Goal: Information Seeking & Learning: Learn about a topic

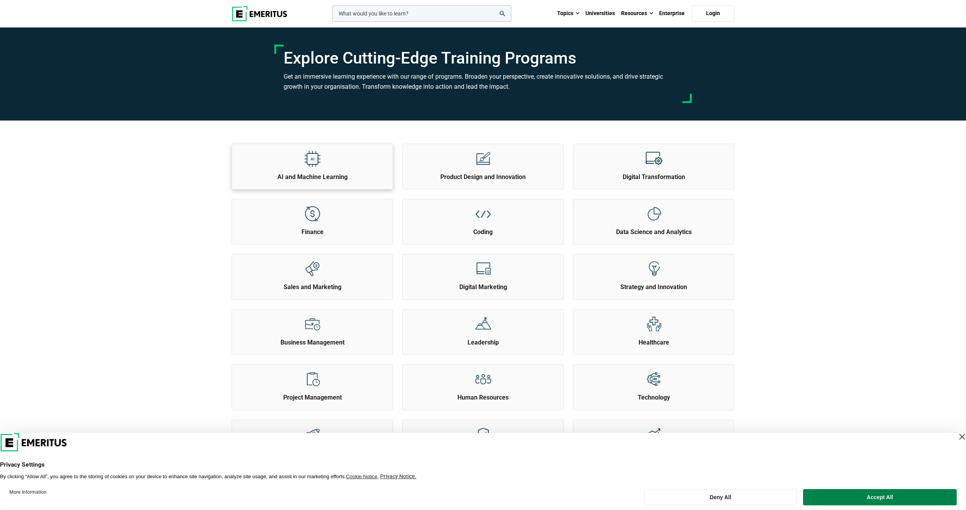
click at [320, 174] on h2 "AI and Machine Learning" at bounding box center [312, 177] width 157 height 9
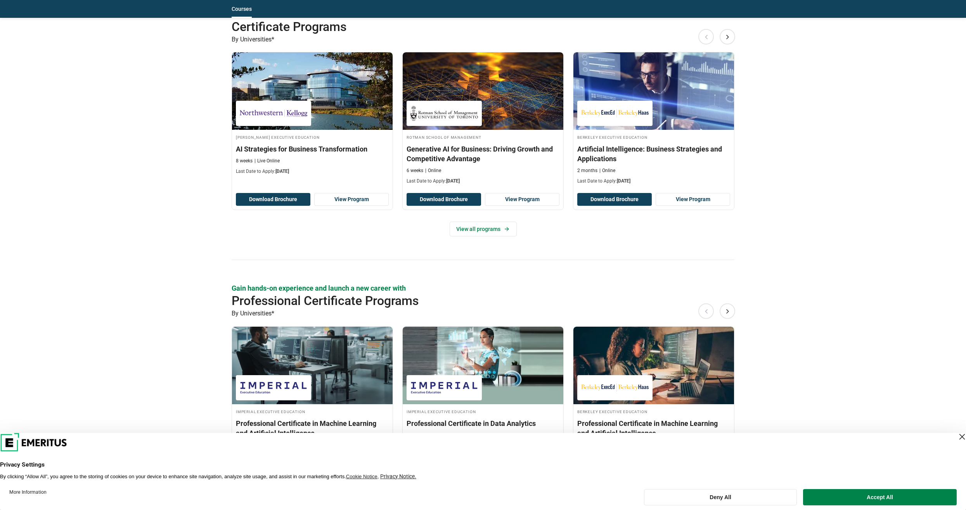
scroll to position [892, 0]
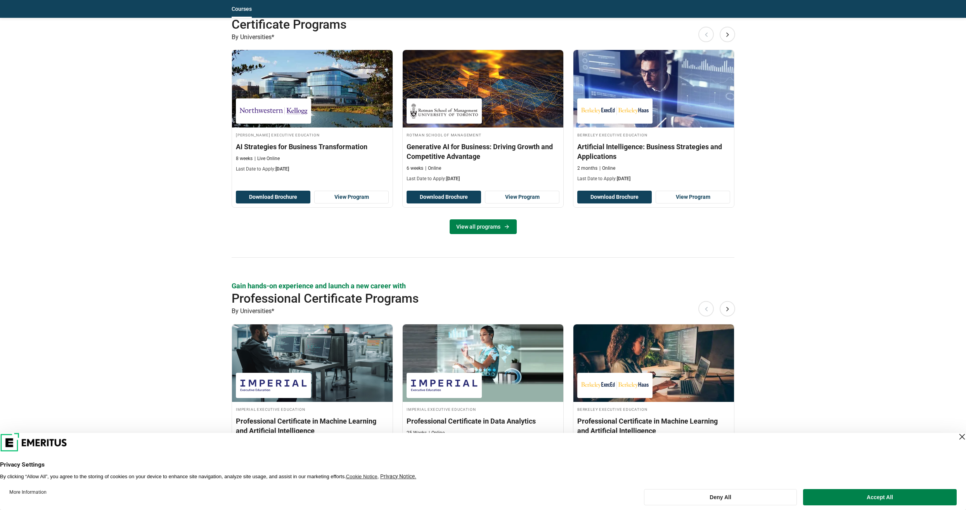
click at [474, 226] on link "View all programs" at bounding box center [482, 227] width 67 height 15
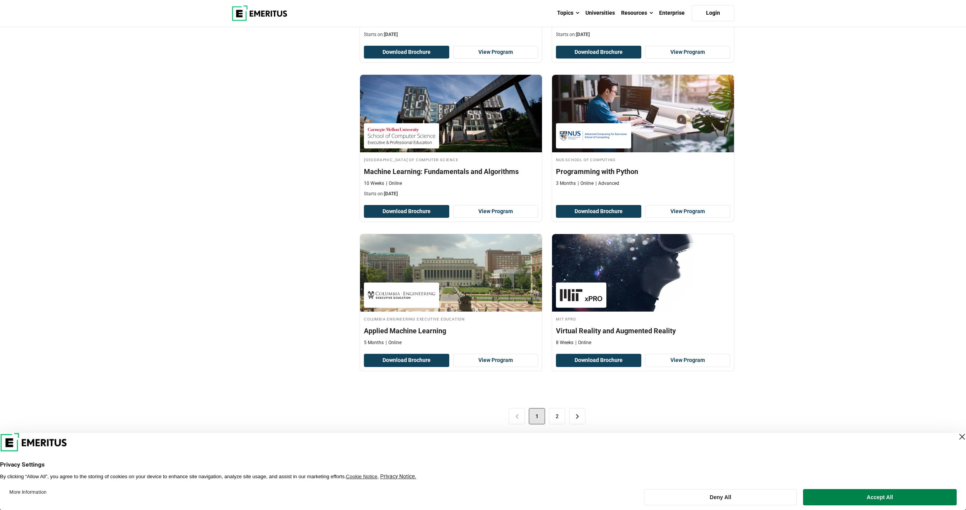
scroll to position [1474, 0]
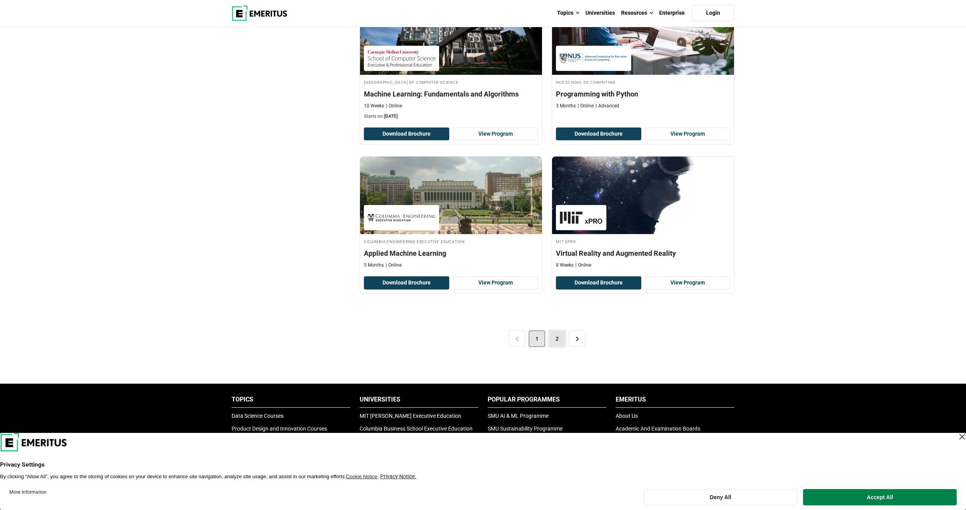
click at [553, 338] on link "2" at bounding box center [557, 339] width 16 height 16
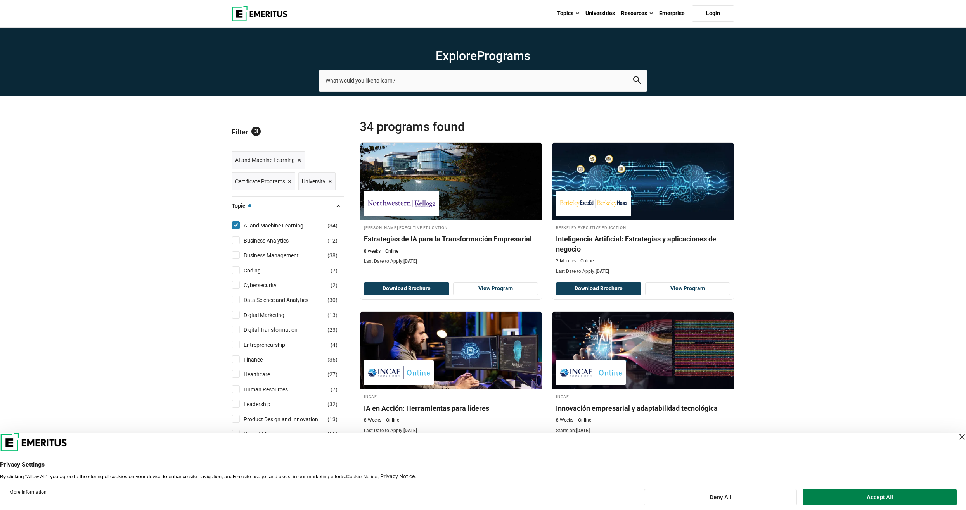
click at [289, 182] on span "×" at bounding box center [290, 181] width 4 height 11
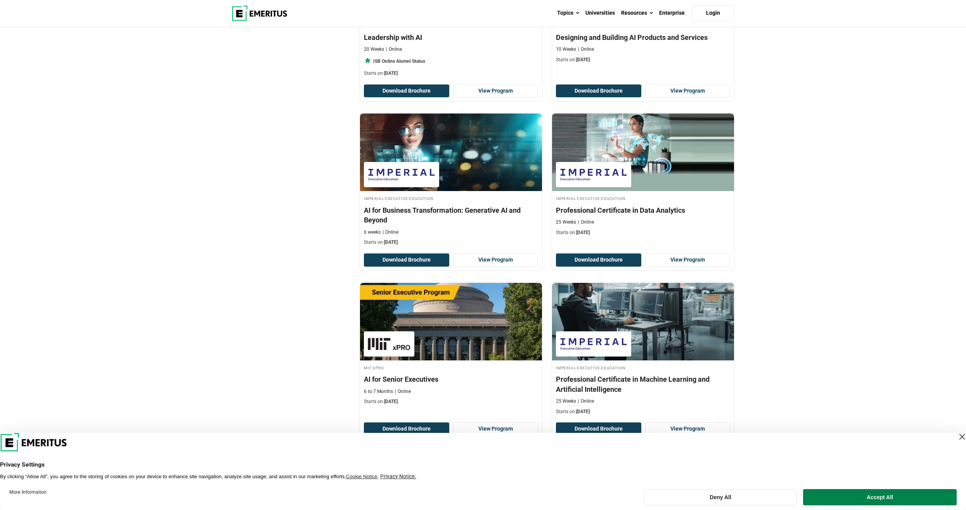
scroll to position [1474, 0]
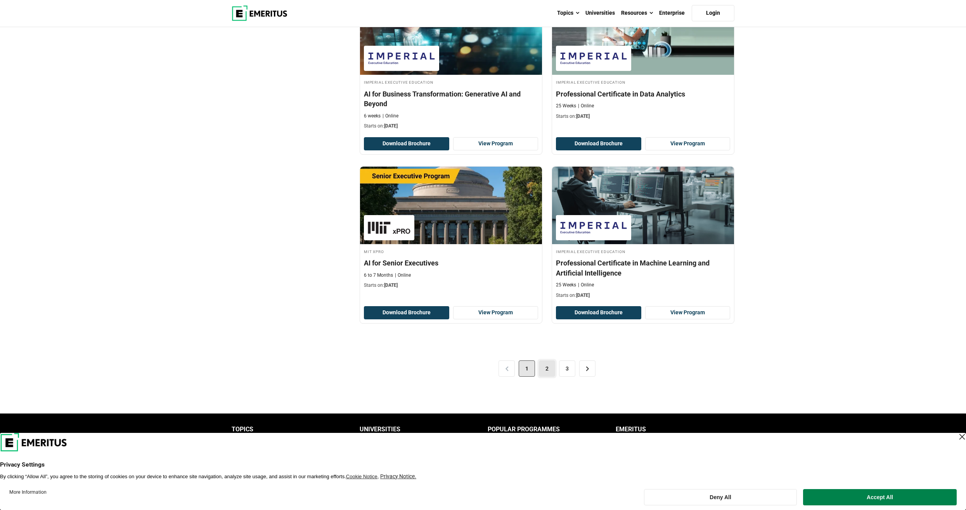
click at [542, 366] on link "2" at bounding box center [547, 369] width 16 height 16
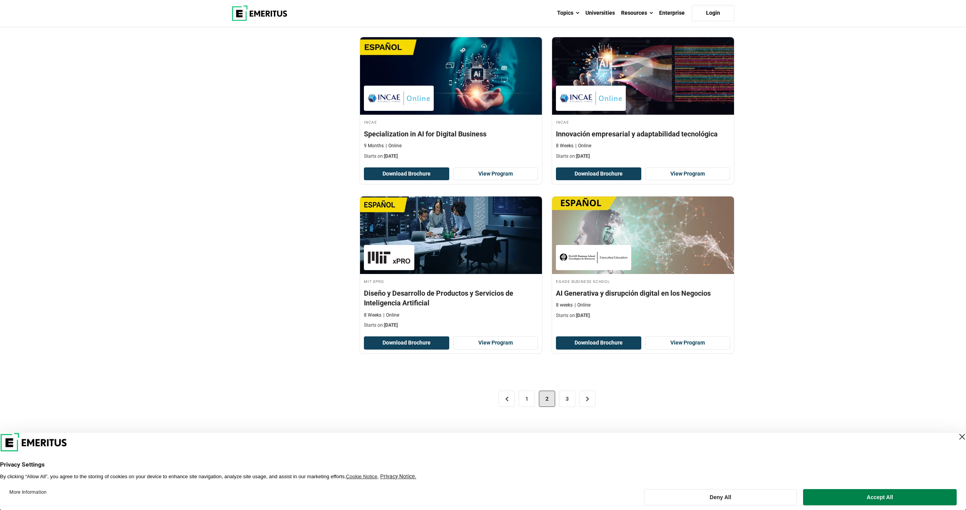
scroll to position [1474, 0]
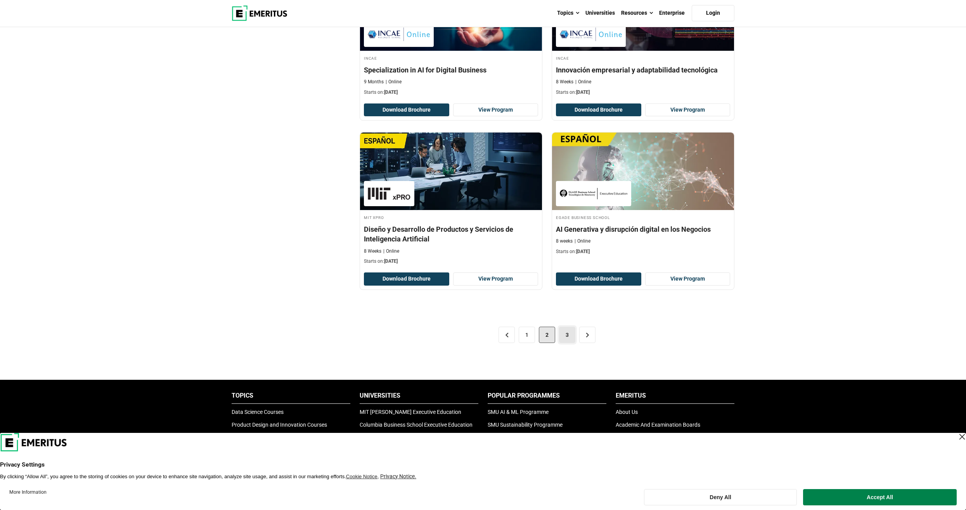
click at [566, 336] on link "3" at bounding box center [567, 335] width 16 height 16
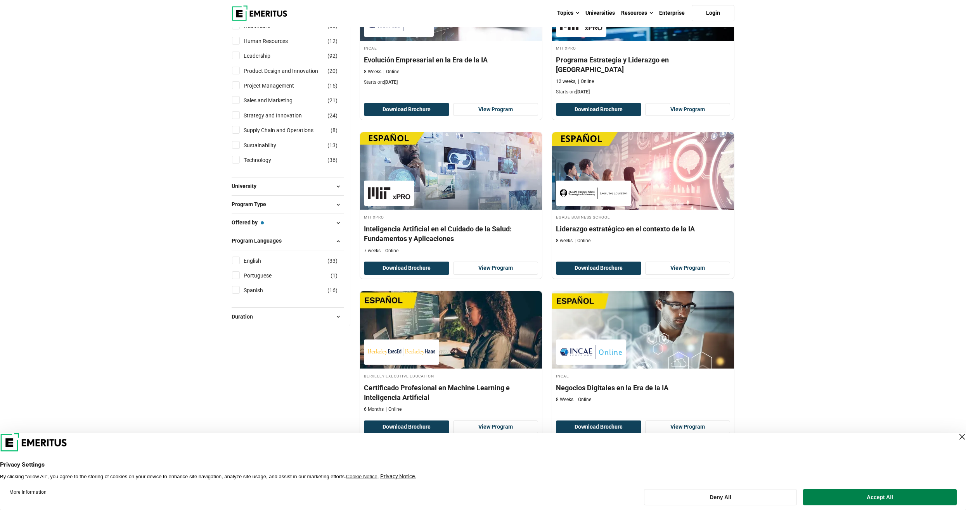
scroll to position [349, 0]
click at [235, 262] on input "English ( 33 )" at bounding box center [236, 260] width 8 height 8
checkbox input "true"
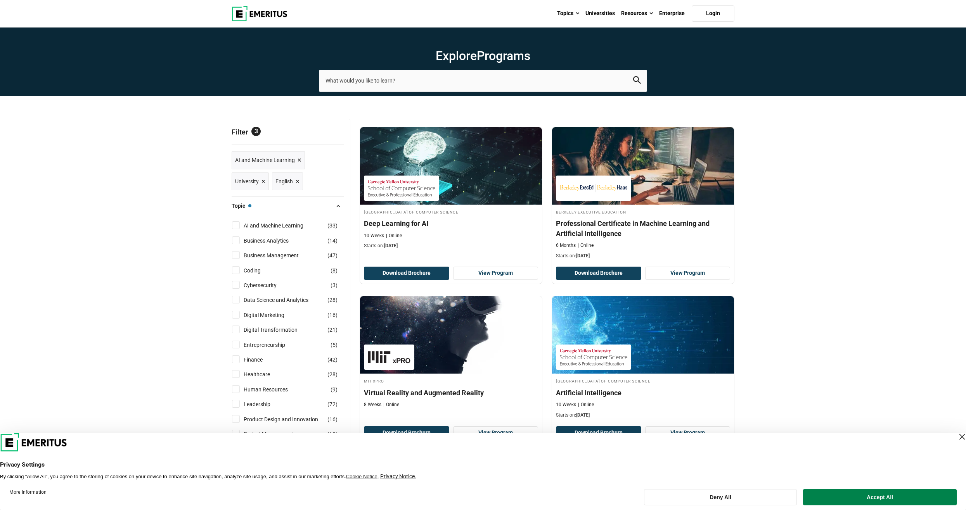
click at [237, 226] on input "AI and Machine Learning ( 33 )" at bounding box center [236, 225] width 8 height 8
checkbox input "true"
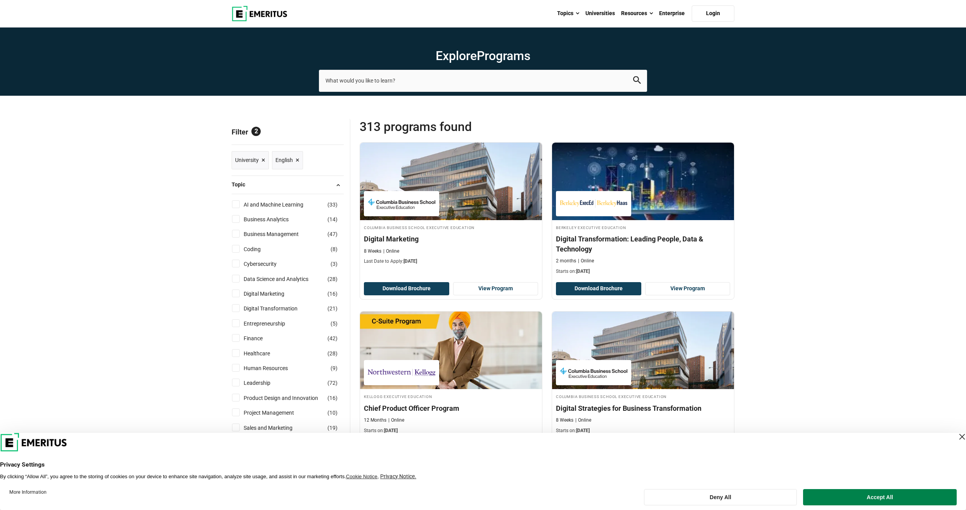
click at [237, 205] on input "AI and Machine Learning ( 33 )" at bounding box center [236, 205] width 8 height 8
checkbox input "true"
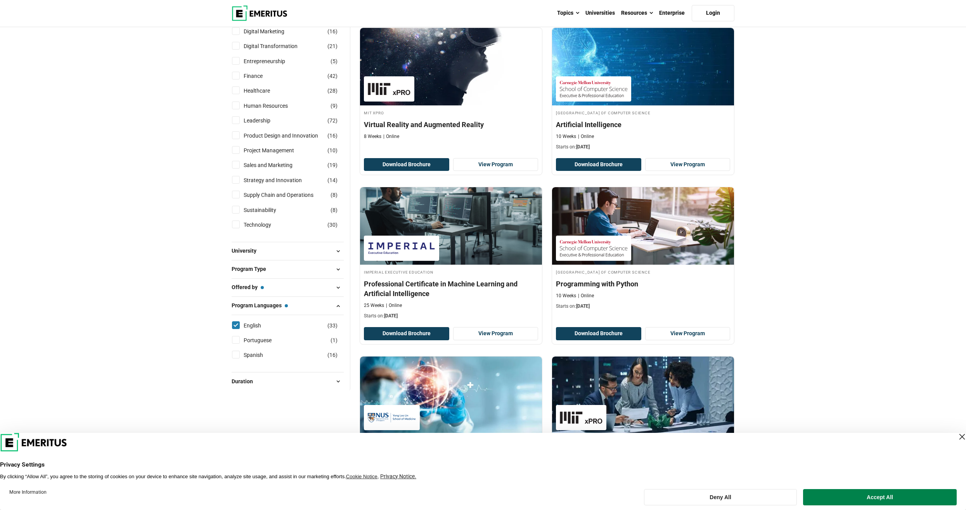
scroll to position [310, 0]
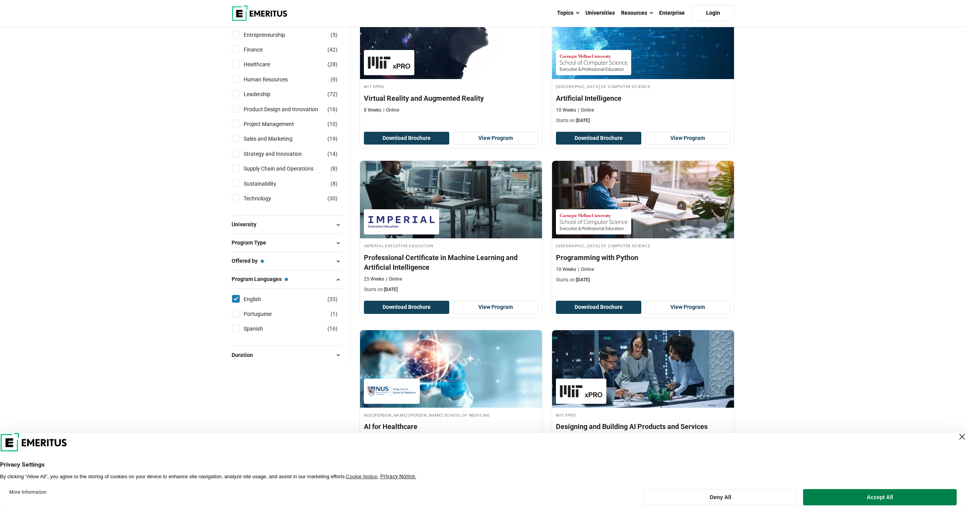
click at [340, 261] on span at bounding box center [338, 262] width 12 height 12
click at [339, 261] on span at bounding box center [338, 262] width 12 height 12
click at [238, 280] on input "Emeritus in Collaboration With Universities ( 1 )" at bounding box center [236, 281] width 8 height 8
checkbox input "true"
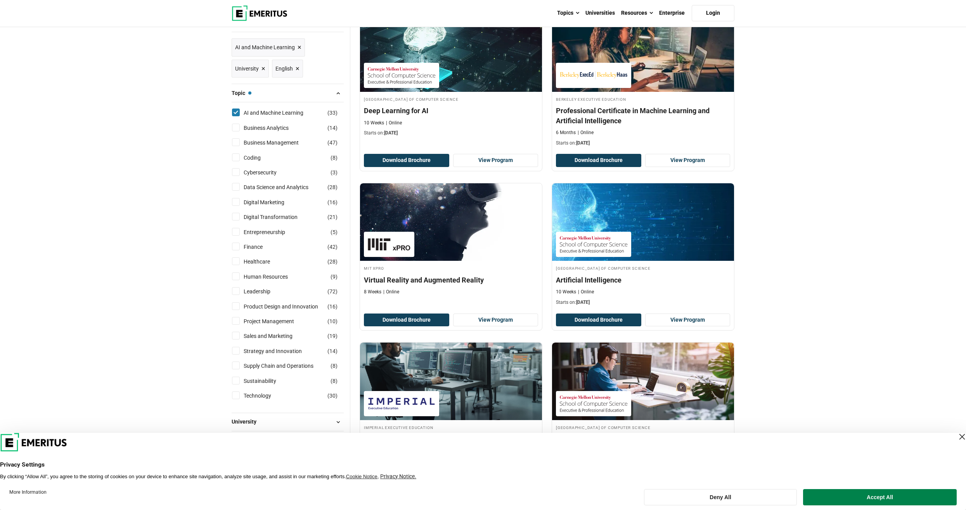
scroll to position [39, 0]
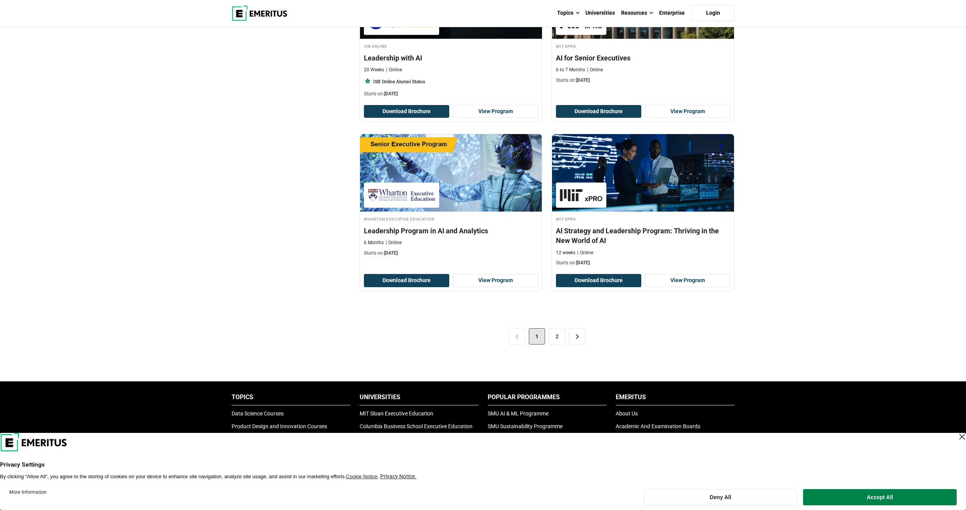
scroll to position [1512, 0]
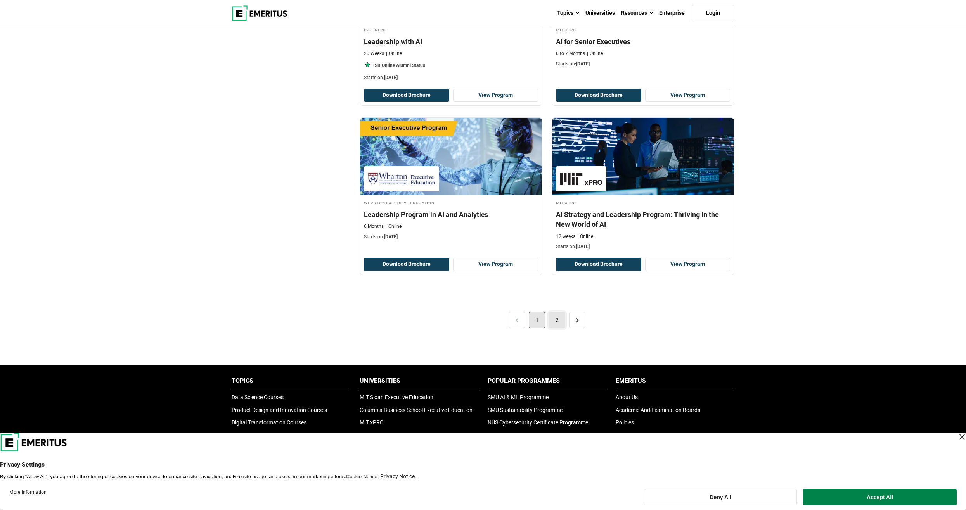
click at [560, 321] on link "2" at bounding box center [557, 320] width 16 height 16
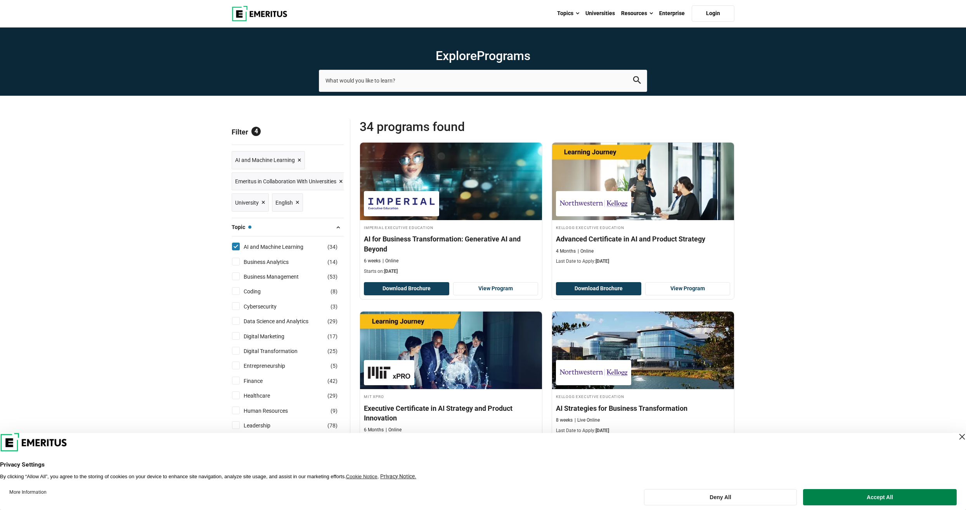
click at [335, 133] on span "Reset all" at bounding box center [332, 133] width 24 height 10
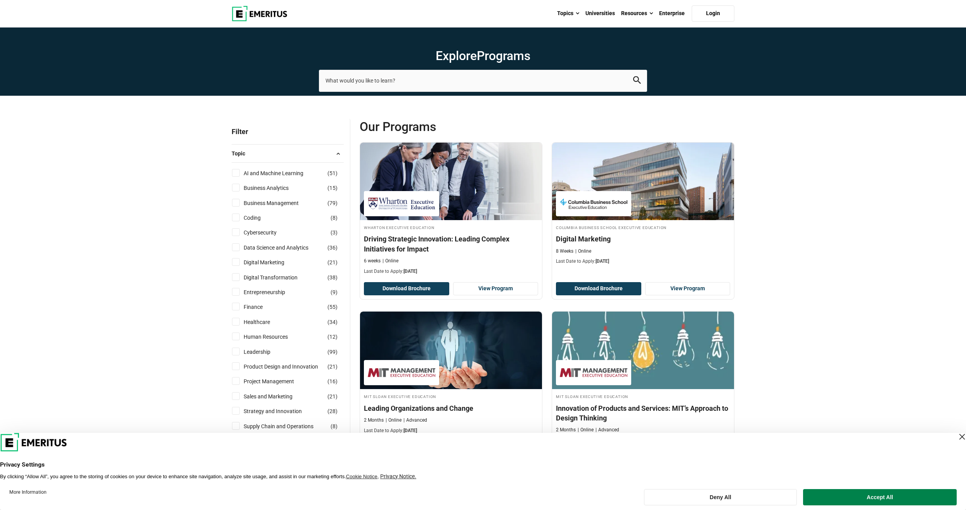
click at [234, 172] on input "AI and Machine Learning ( 51 )" at bounding box center [236, 173] width 8 height 8
checkbox input "true"
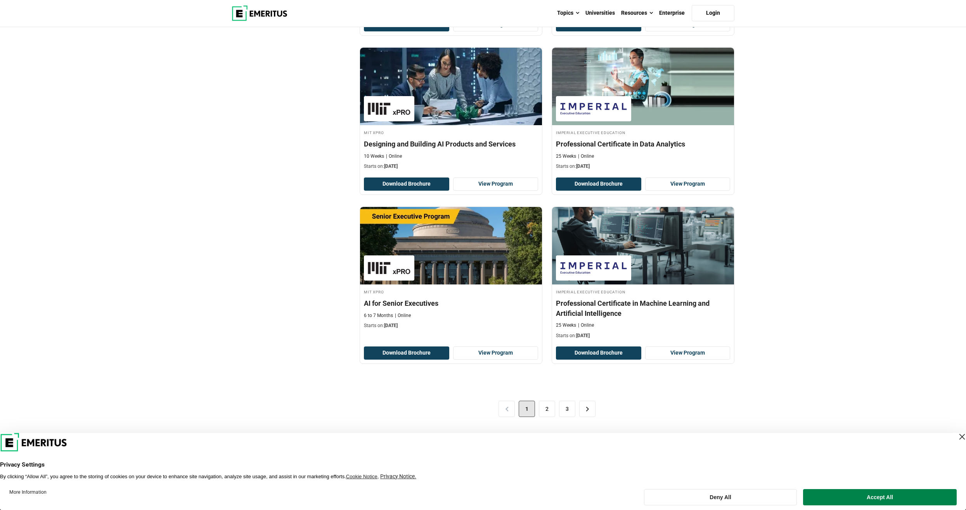
scroll to position [1435, 0]
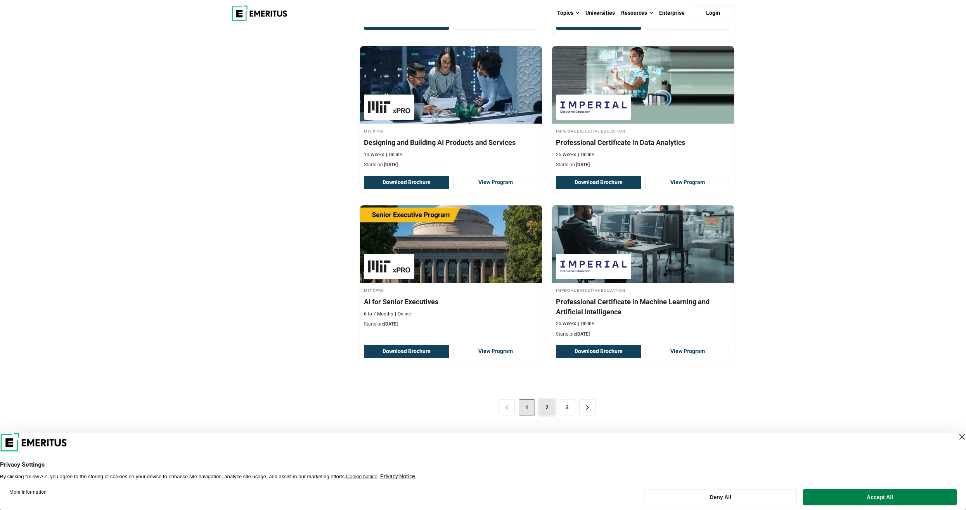
click at [553, 411] on link "2" at bounding box center [547, 407] width 16 height 16
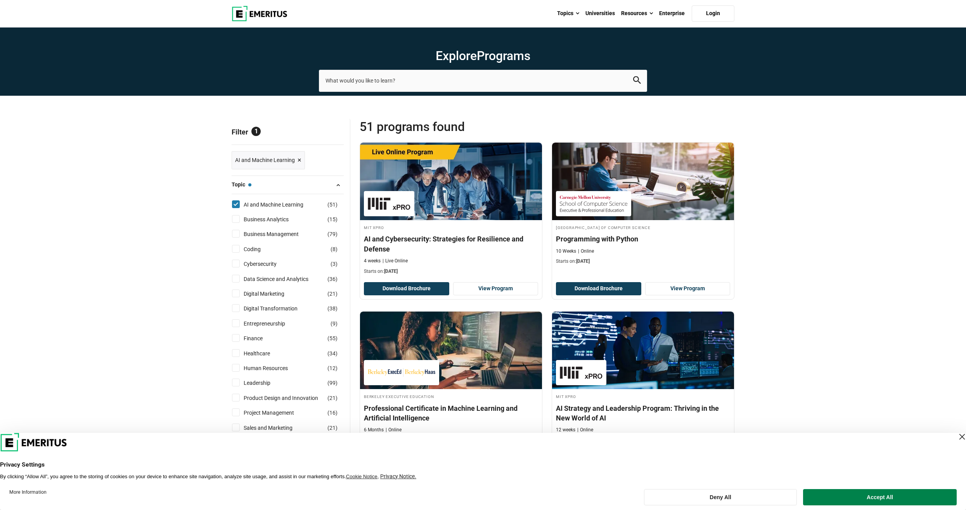
click at [233, 202] on input "AI and Machine Learning ( 51 )" at bounding box center [236, 205] width 8 height 8
checkbox input "false"
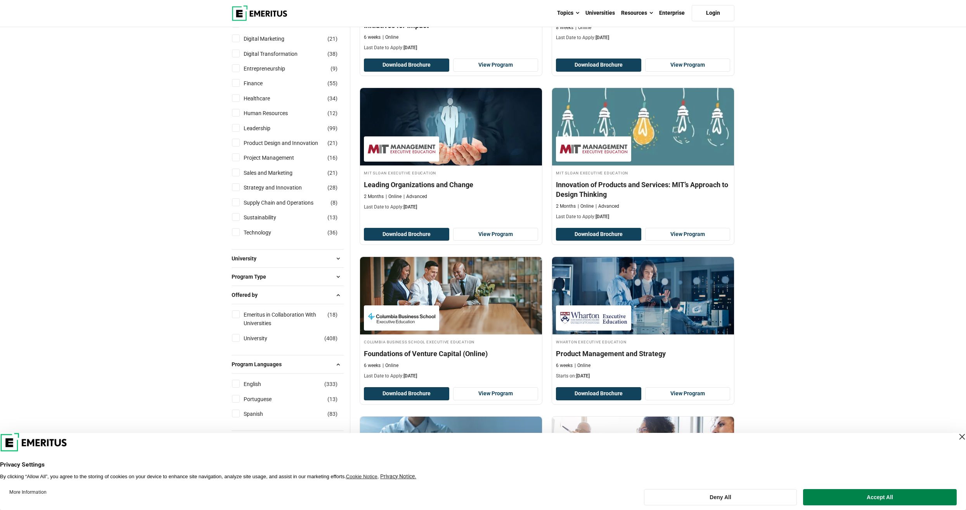
scroll to position [233, 0]
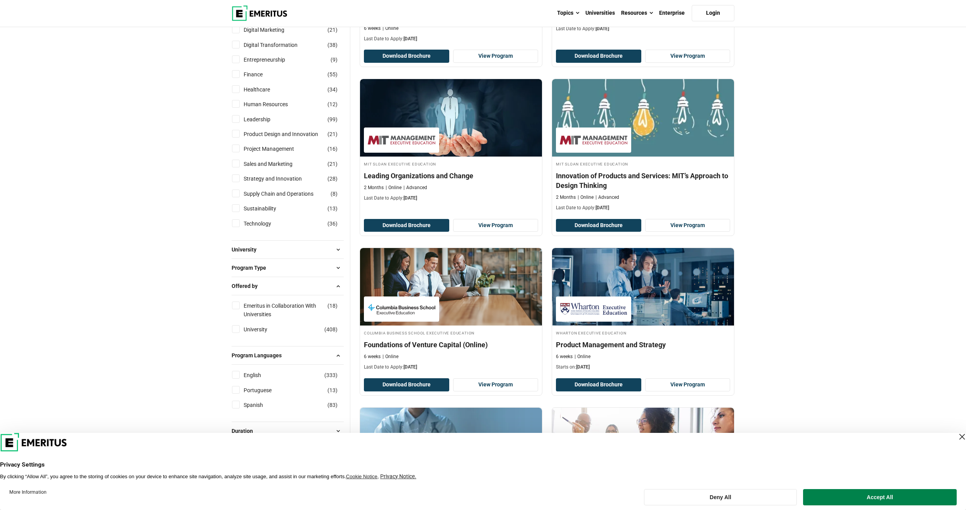
click at [336, 253] on span at bounding box center [338, 250] width 12 height 12
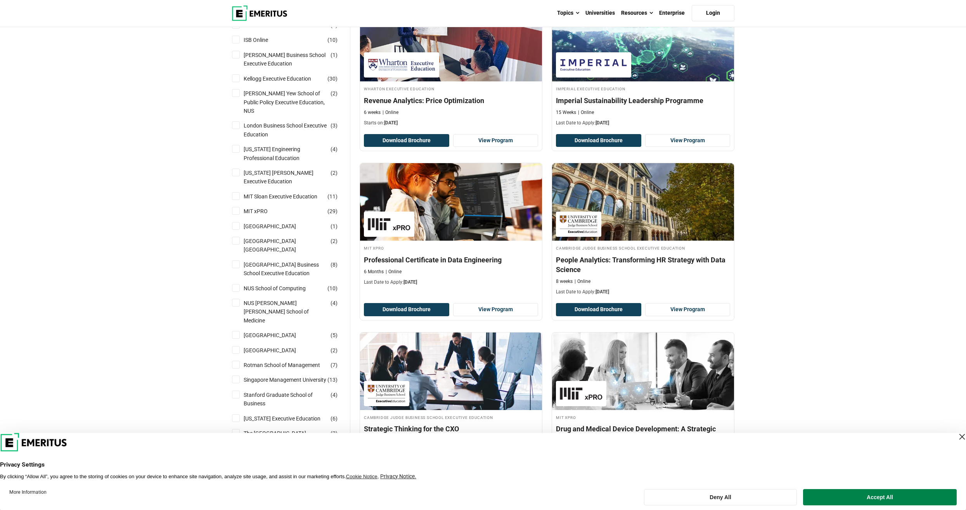
scroll to position [814, 0]
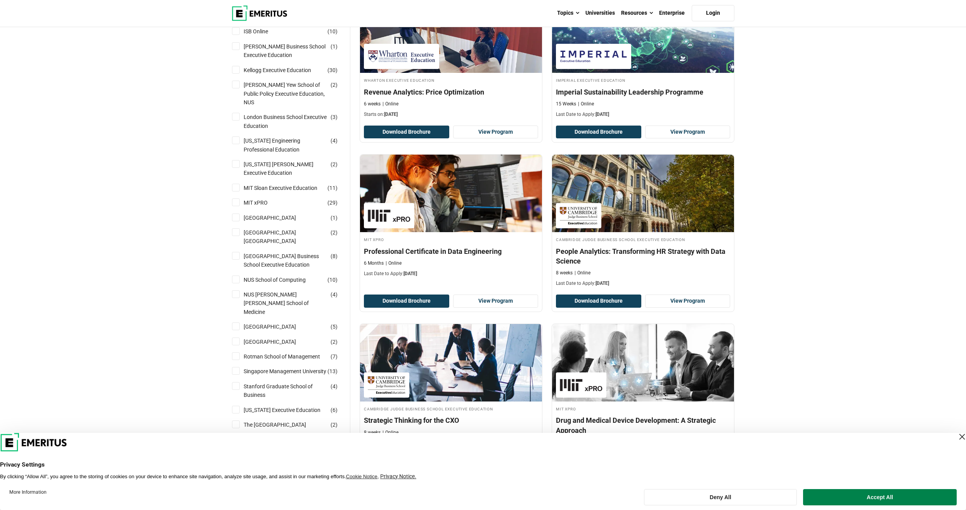
click at [237, 277] on input "NUS School of Computing ( 10 )" at bounding box center [236, 280] width 8 height 8
checkbox input "true"
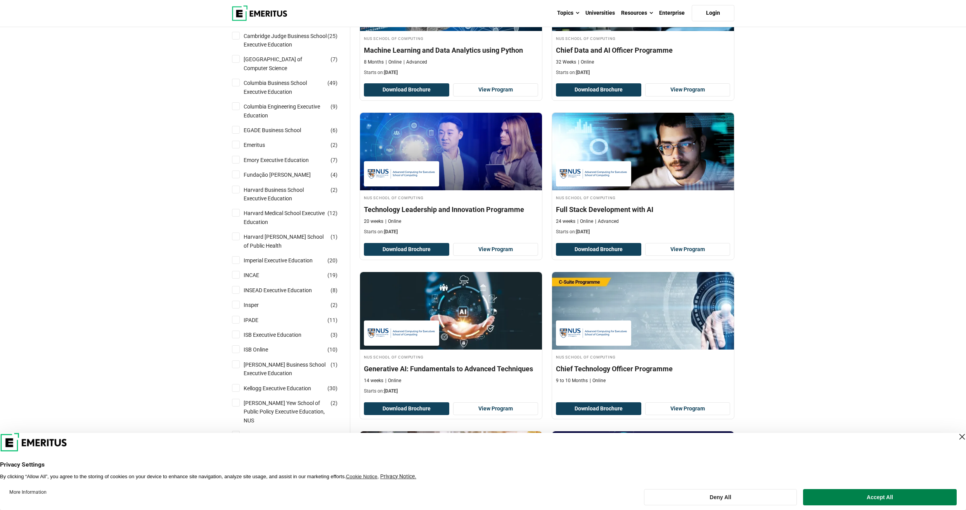
scroll to position [349, 0]
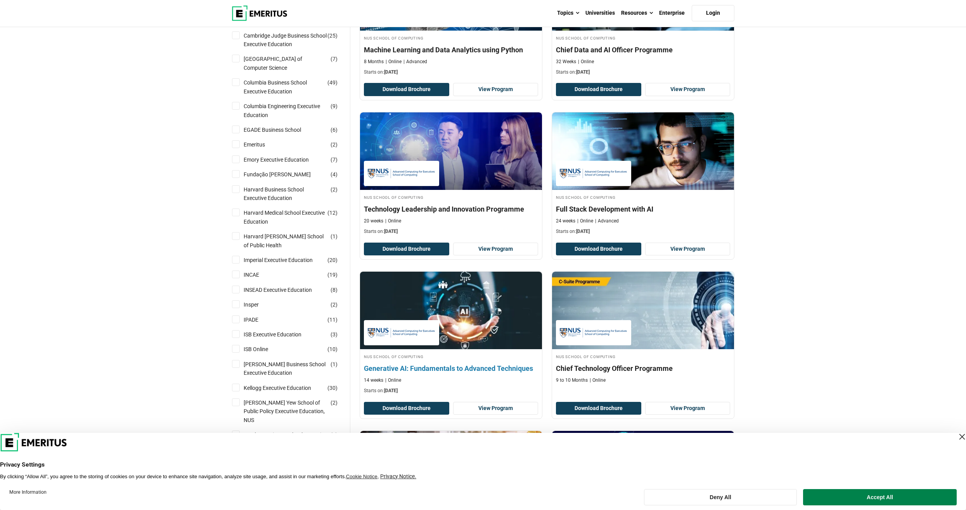
click at [467, 309] on img at bounding box center [451, 310] width 200 height 85
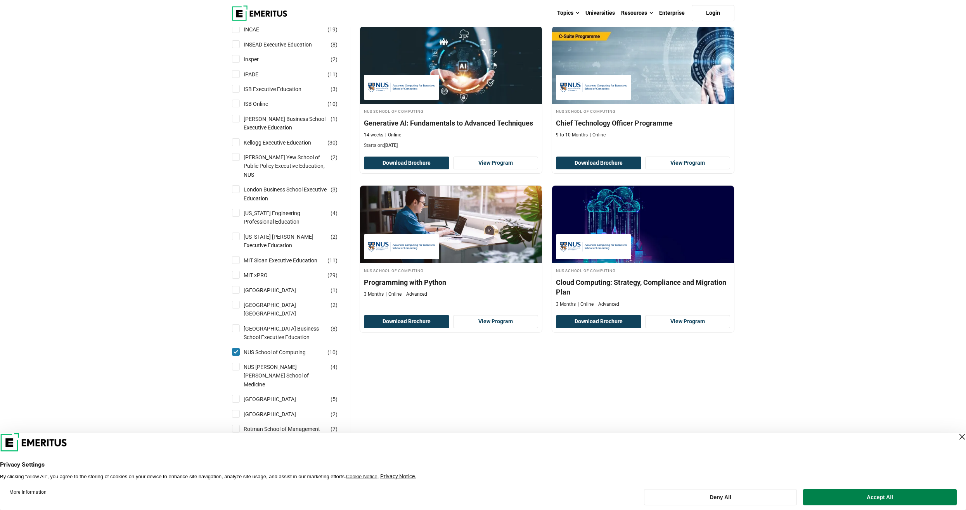
scroll to position [659, 0]
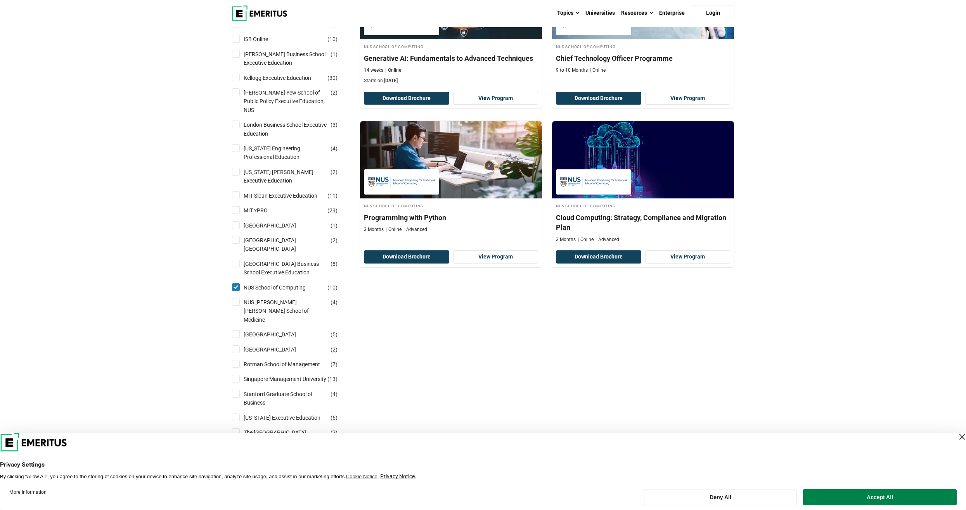
click at [237, 286] on input "NUS School of Computing ( 10 )" at bounding box center [236, 287] width 8 height 8
checkbox input "false"
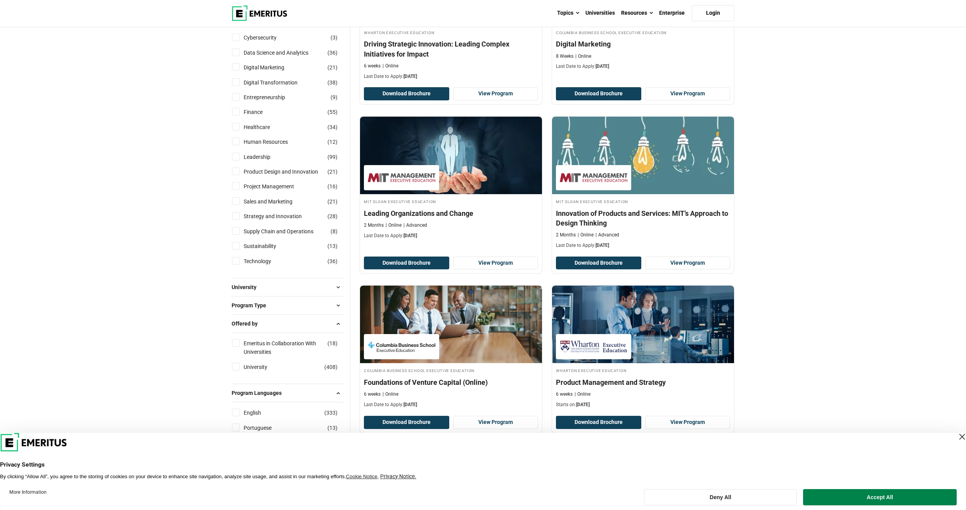
scroll to position [349, 0]
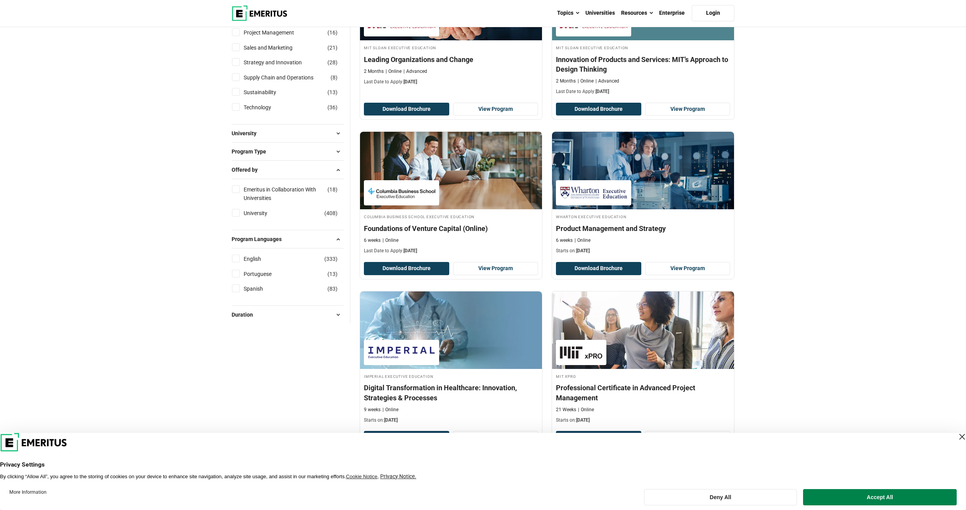
click at [339, 131] on span at bounding box center [338, 134] width 12 height 12
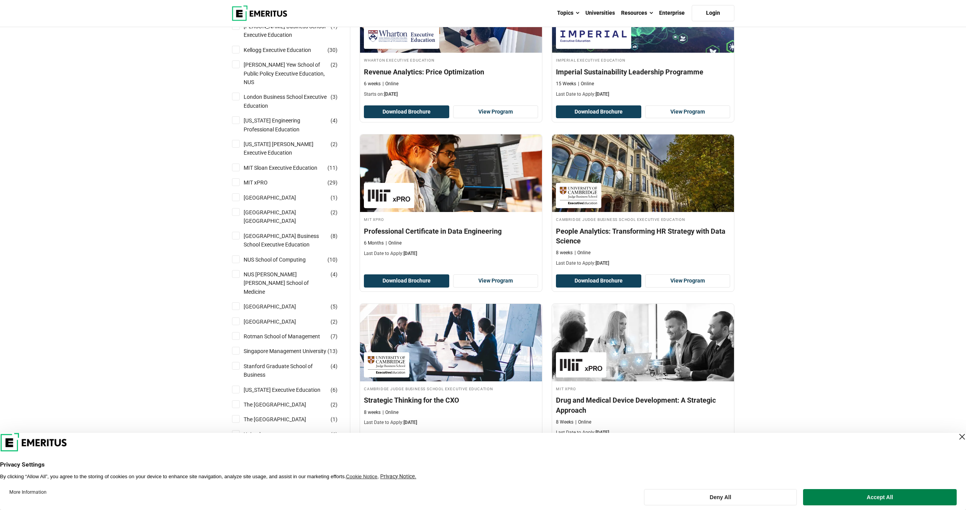
scroll to position [853, 0]
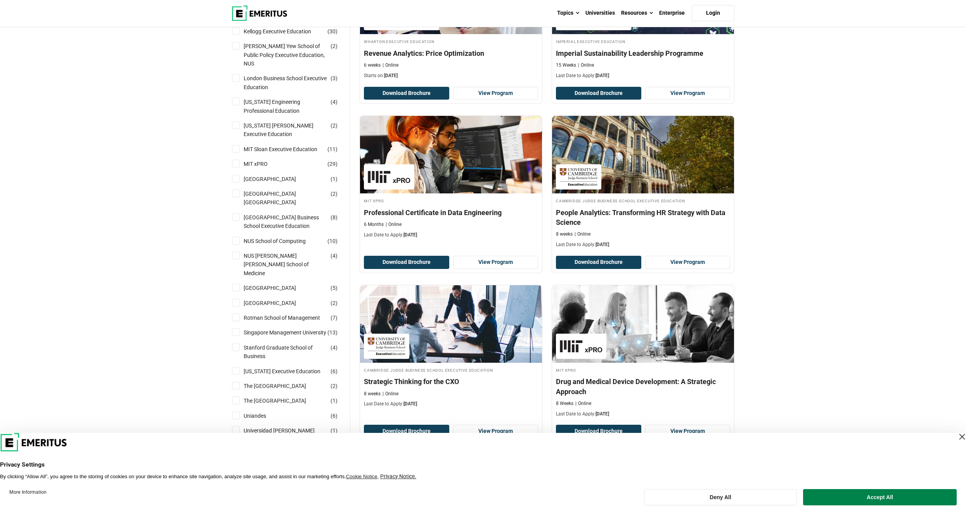
click at [238, 334] on input "Singapore Management University ( 13 )" at bounding box center [236, 332] width 8 height 8
checkbox input "true"
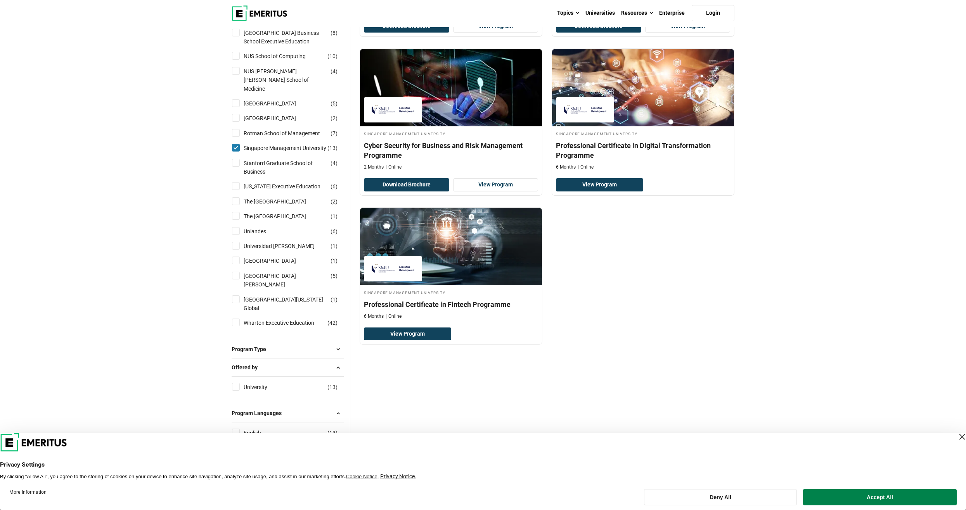
scroll to position [931, 0]
